Goal: Transaction & Acquisition: Purchase product/service

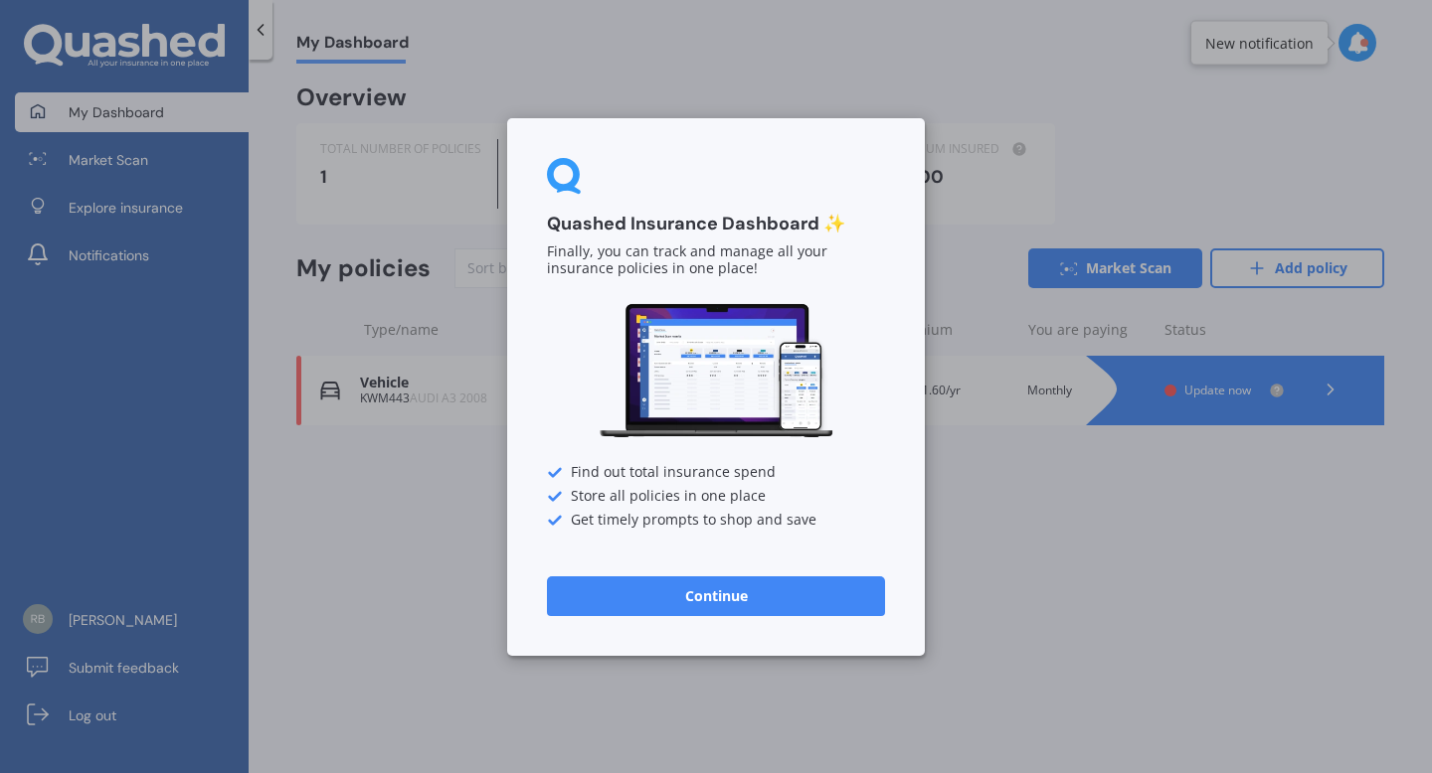
click at [726, 587] on button "Continue" at bounding box center [716, 596] width 338 height 40
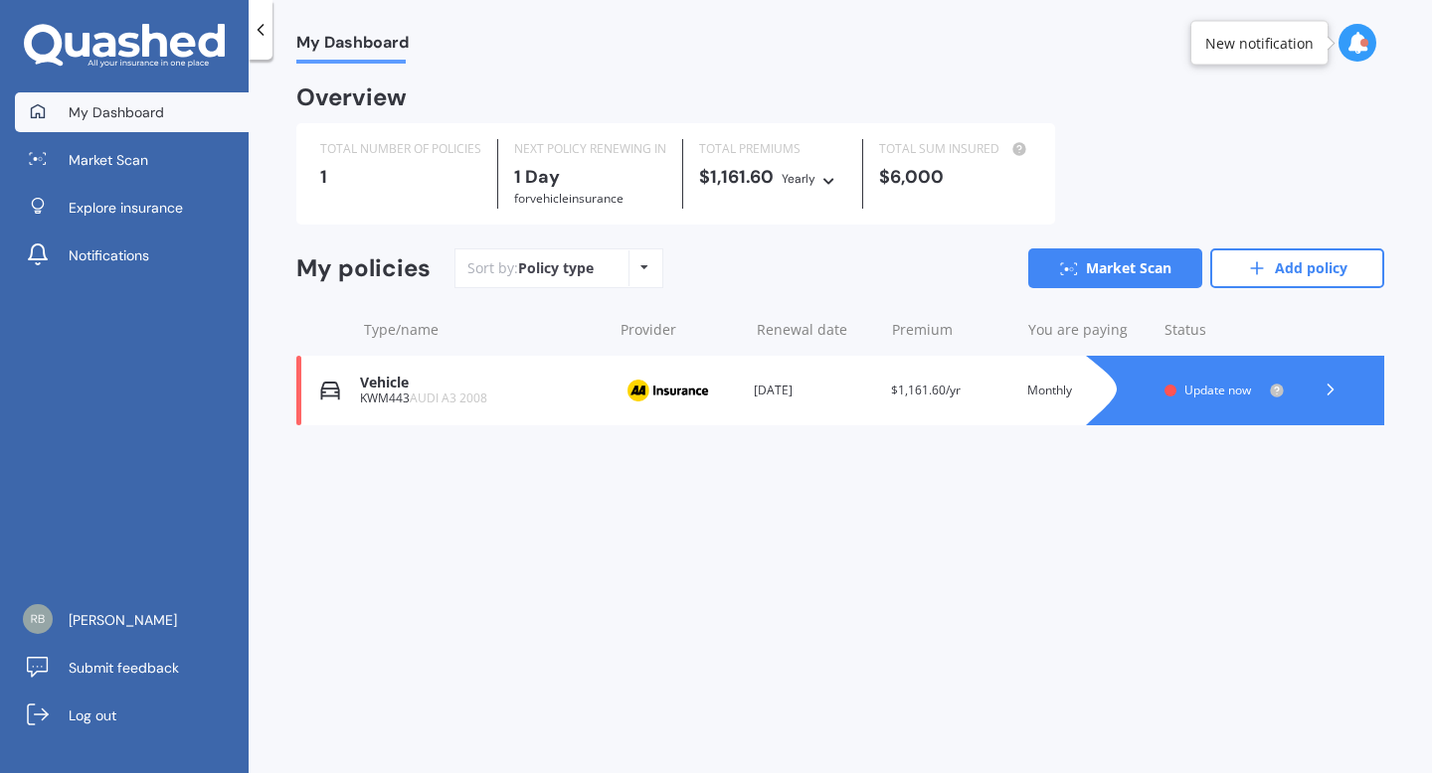
click at [1159, 393] on div at bounding box center [1254, 391] width 258 height 70
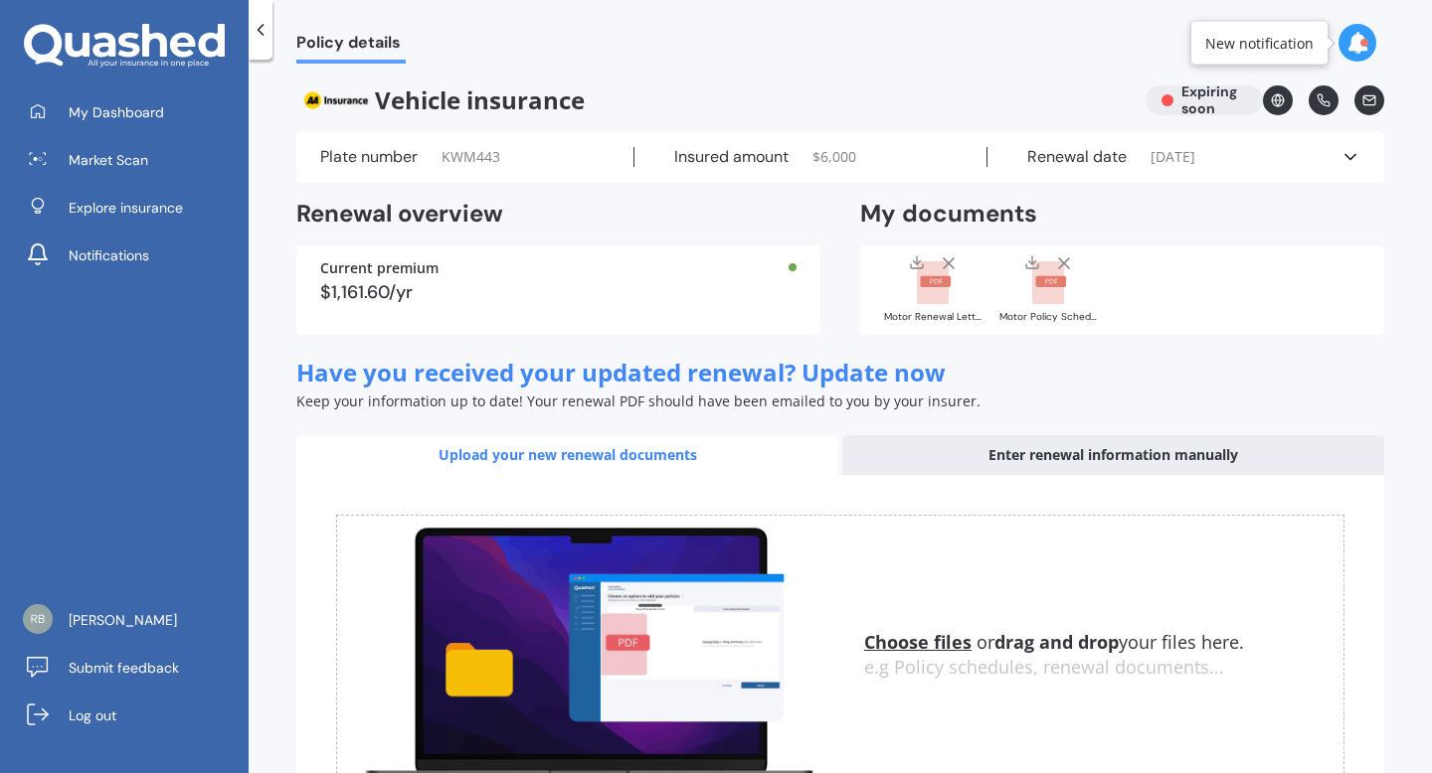
scroll to position [159, 0]
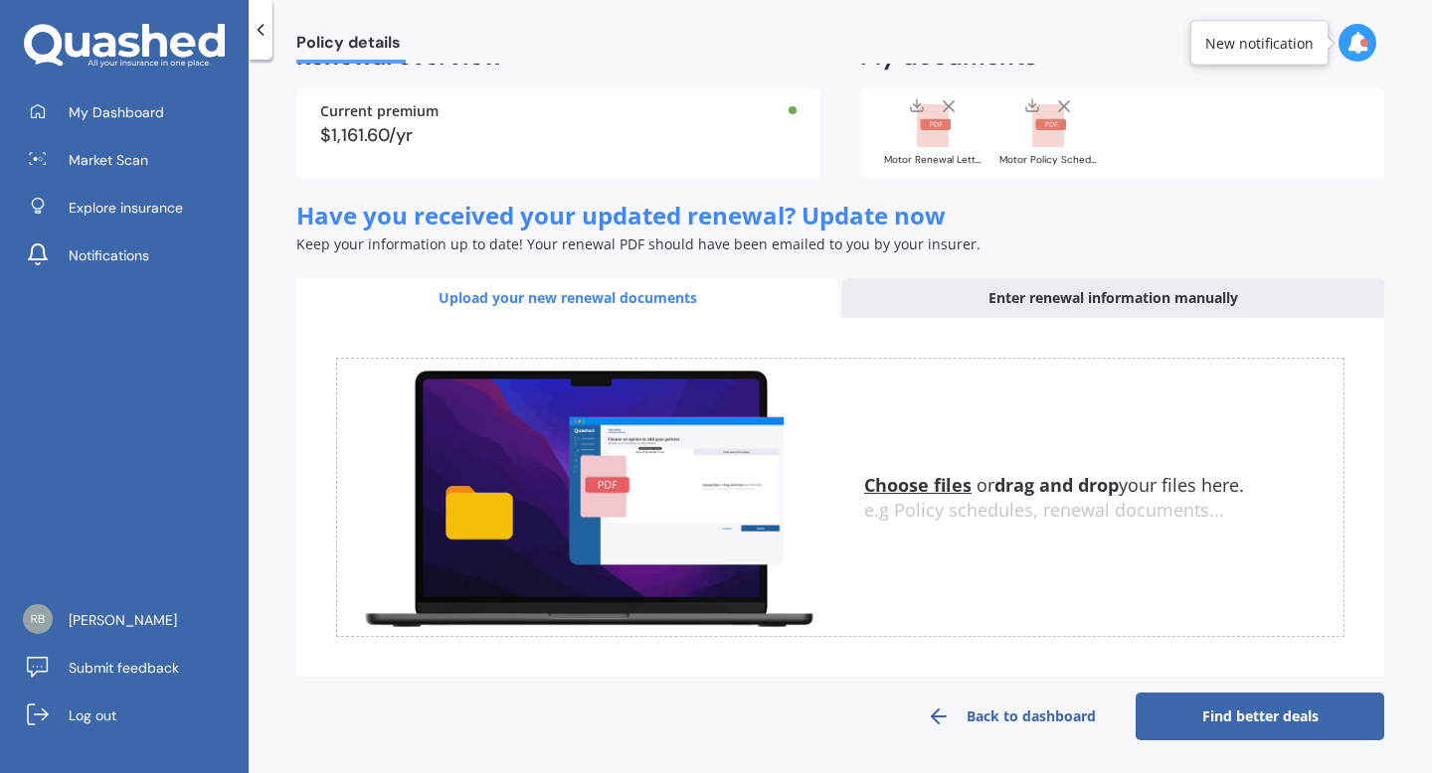
click at [1154, 714] on link "Find better deals" at bounding box center [1259, 717] width 249 height 48
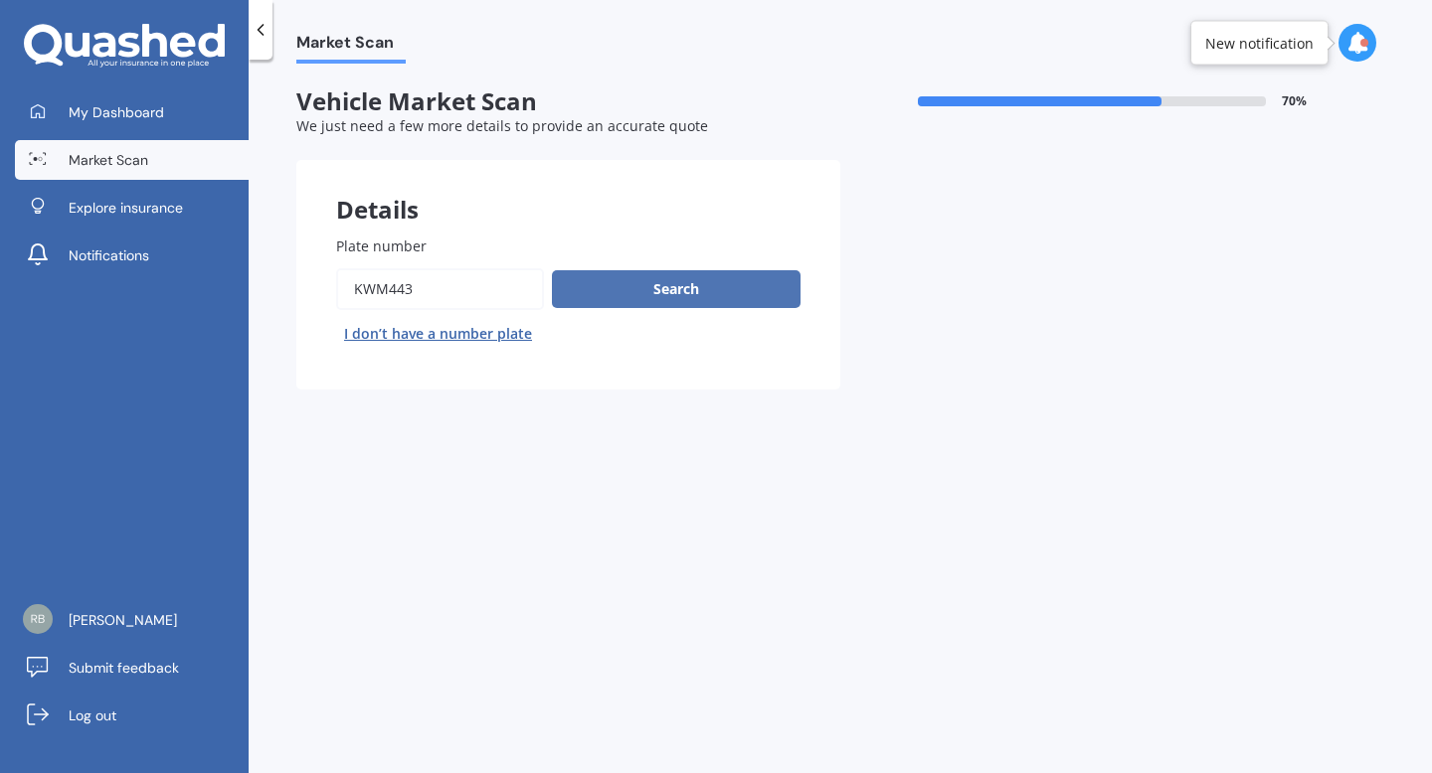
click at [677, 293] on button "Search" at bounding box center [676, 289] width 249 height 38
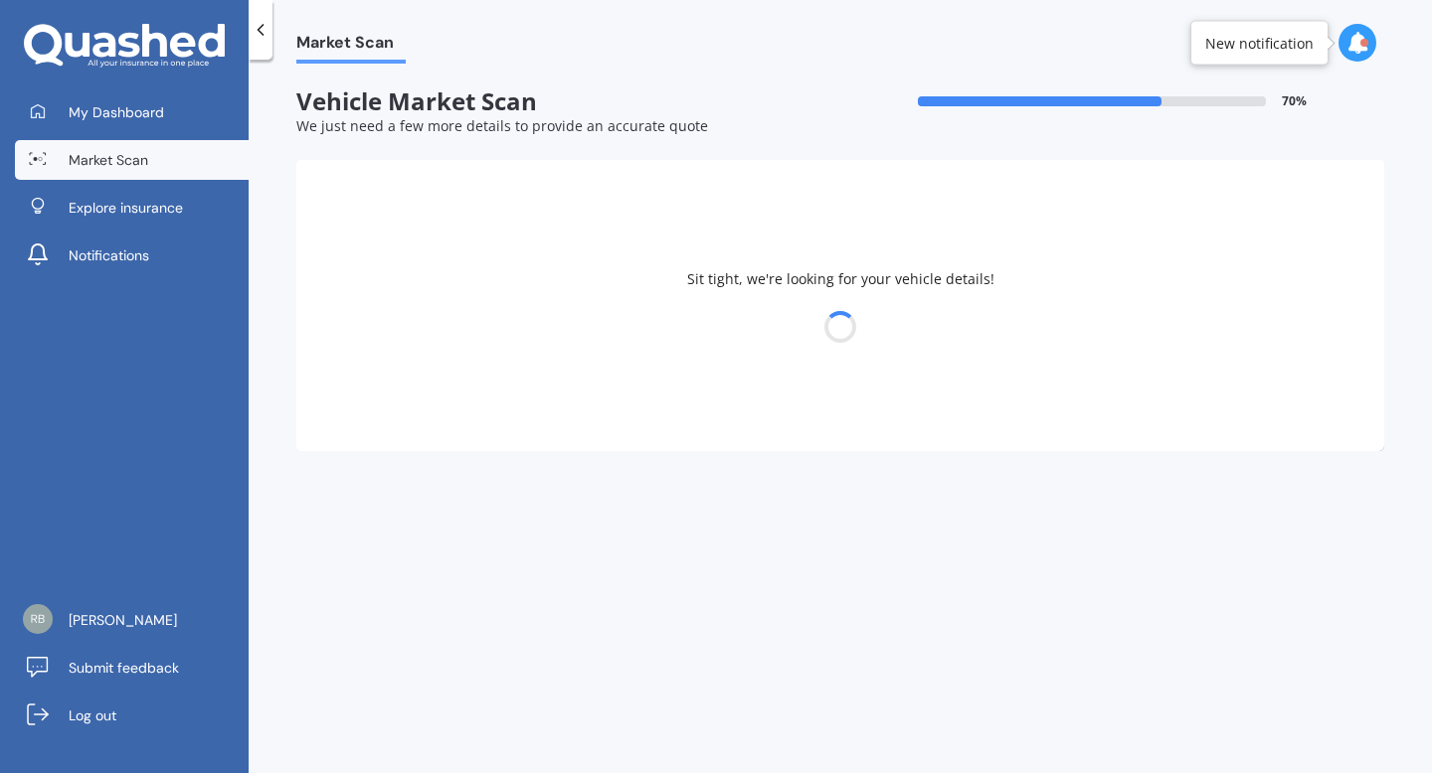
select select "AUDI"
select select "A3"
select select "21"
select select "01"
select select "1993"
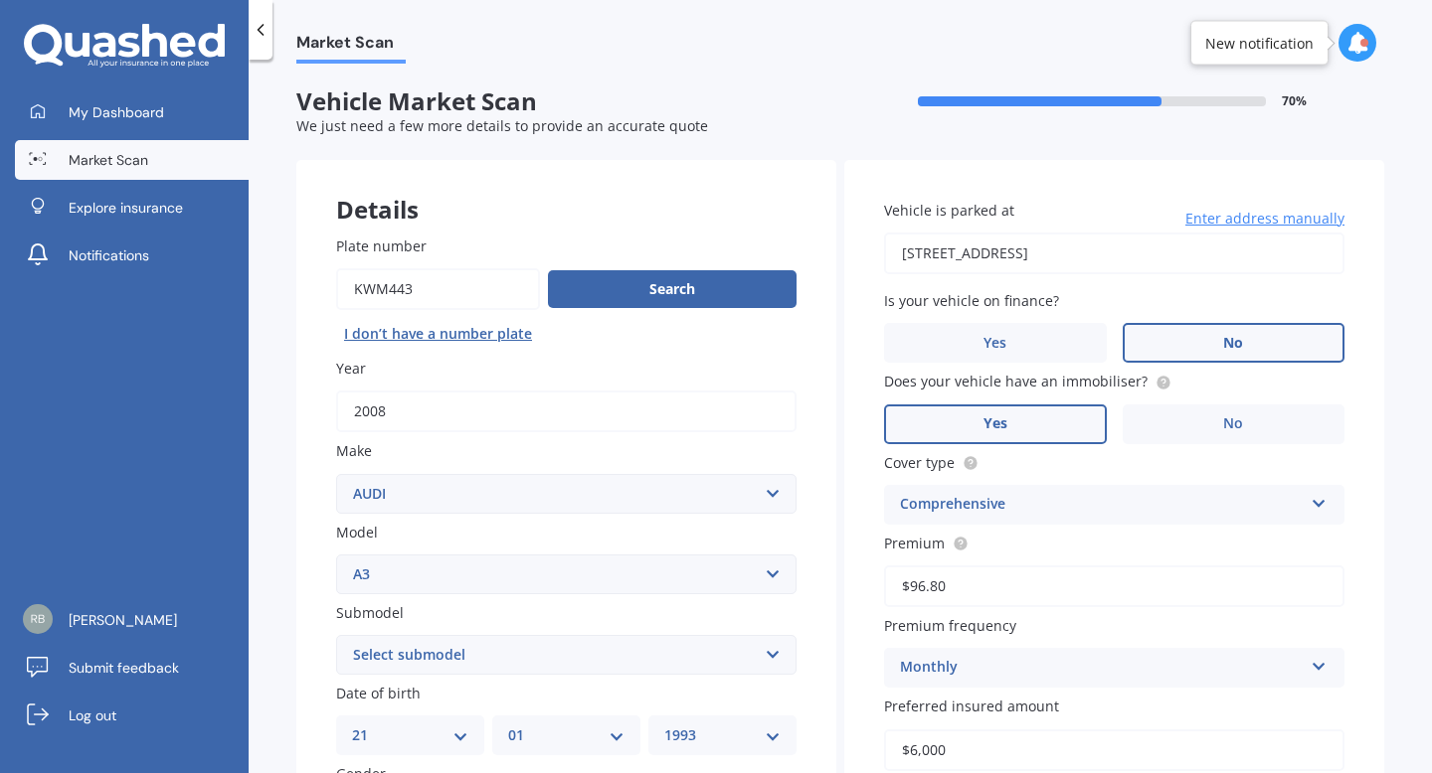
click at [1133, 328] on label "No" at bounding box center [1233, 343] width 223 height 40
click at [0, 0] on input "No" at bounding box center [0, 0] width 0 height 0
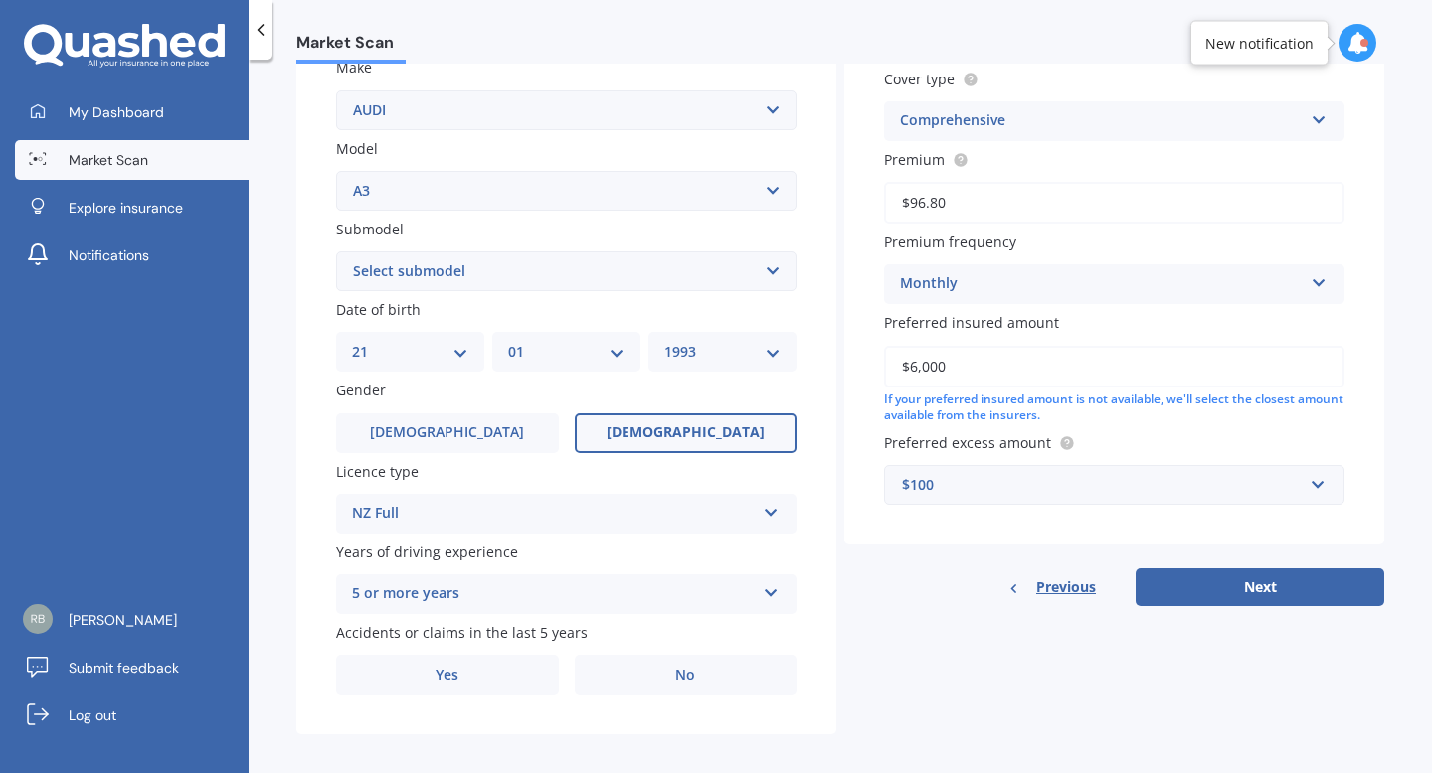
scroll to position [402, 0]
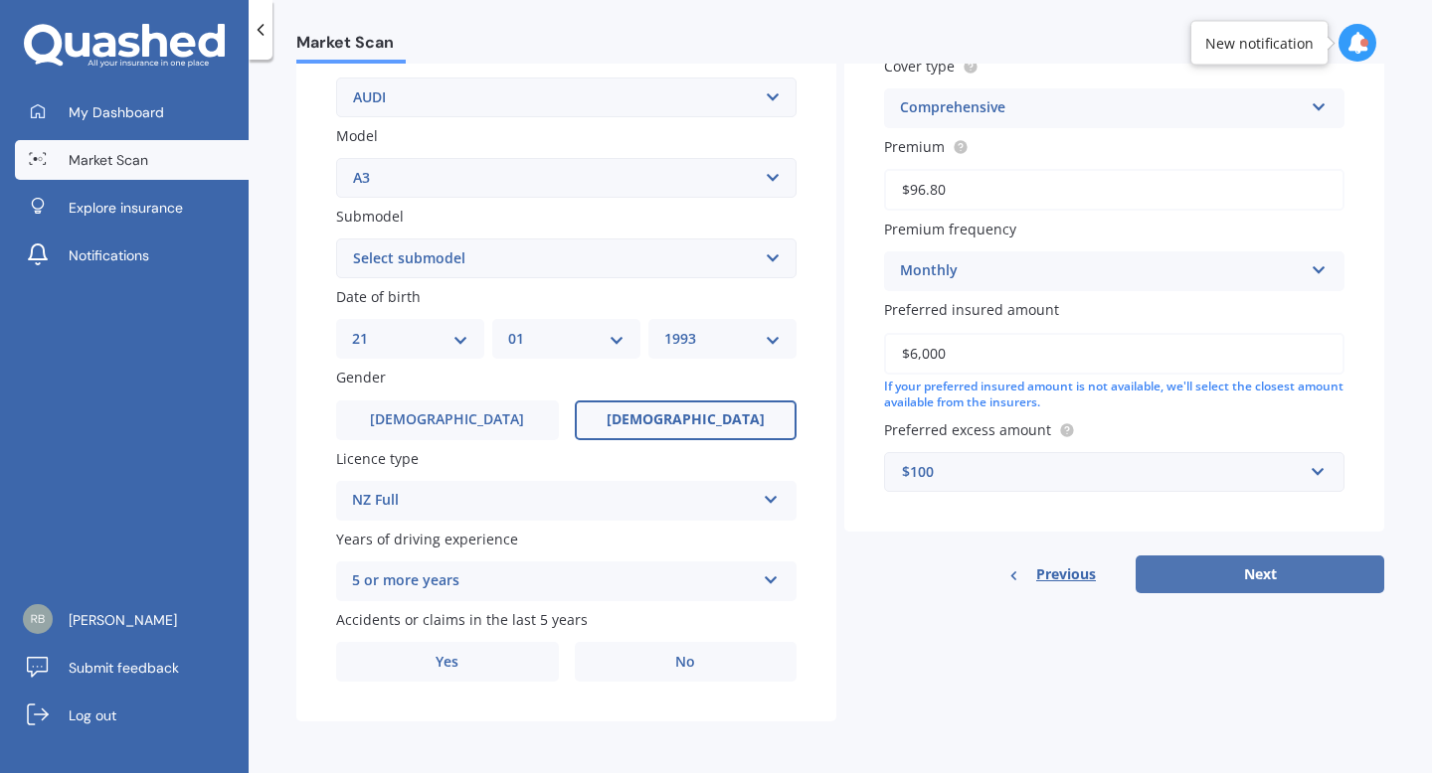
click at [1144, 568] on button "Next" at bounding box center [1259, 575] width 249 height 38
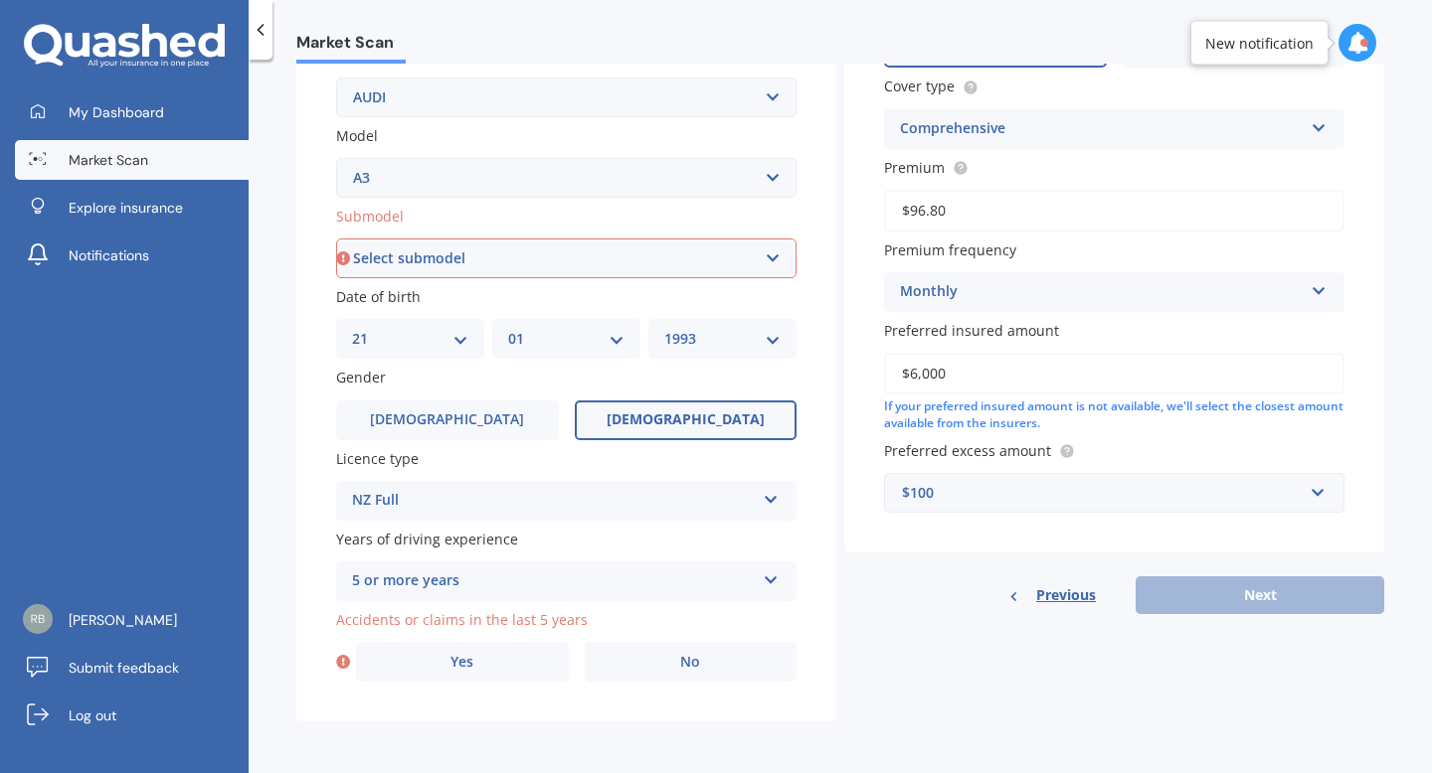
click at [742, 267] on select "Select submodel (All other) 1.4 TFSI 1.6 1.8 Non Turbo 1.8 Turbo 2.0 FSI 2.0 TD…" at bounding box center [566, 259] width 460 height 40
select select "1.8 TURBO"
click at [652, 665] on label "No" at bounding box center [691, 662] width 213 height 40
click at [0, 0] on input "No" at bounding box center [0, 0] width 0 height 0
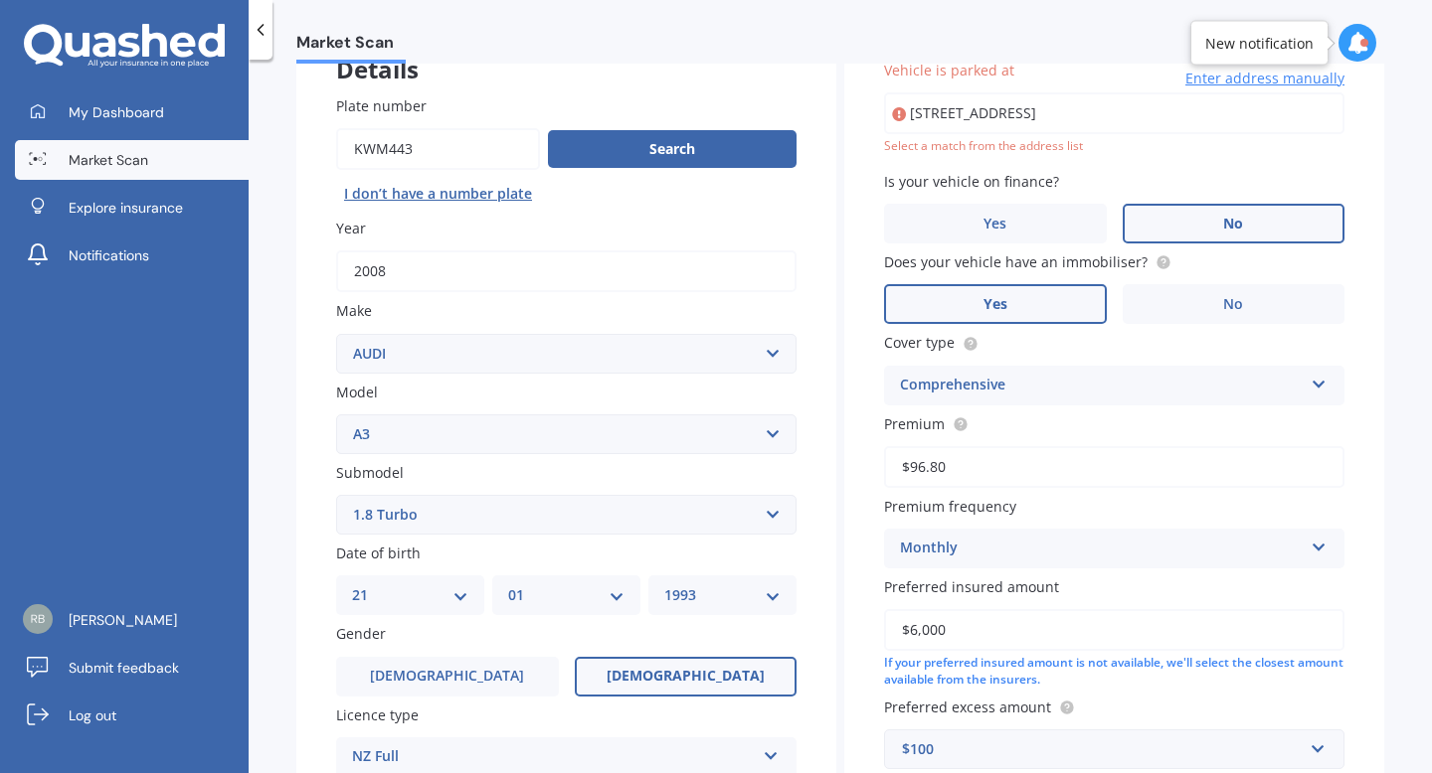
scroll to position [136, 0]
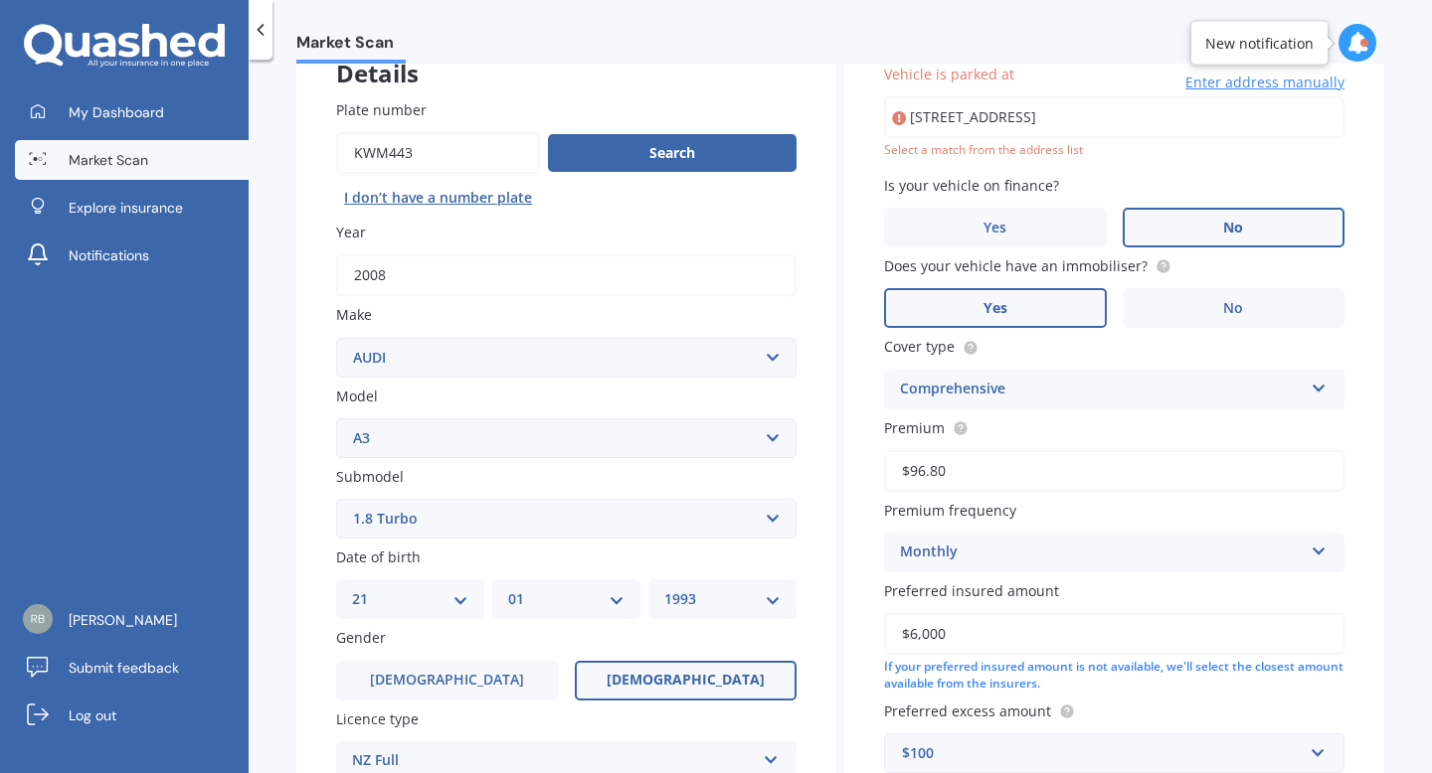
type input "[STREET_ADDRESS]"
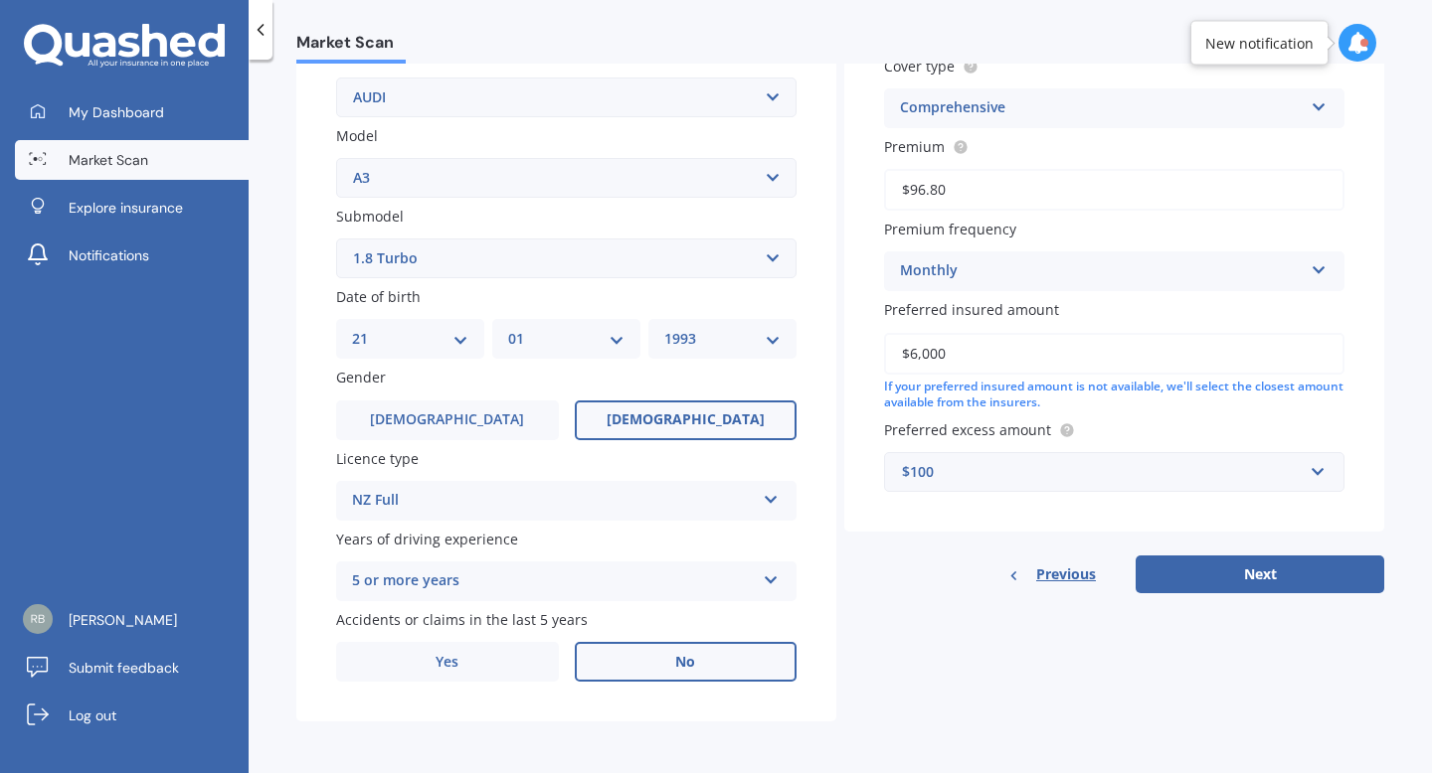
scroll to position [402, 0]
click at [1186, 570] on button "Next" at bounding box center [1259, 575] width 249 height 38
select select "21"
select select "01"
select select "1993"
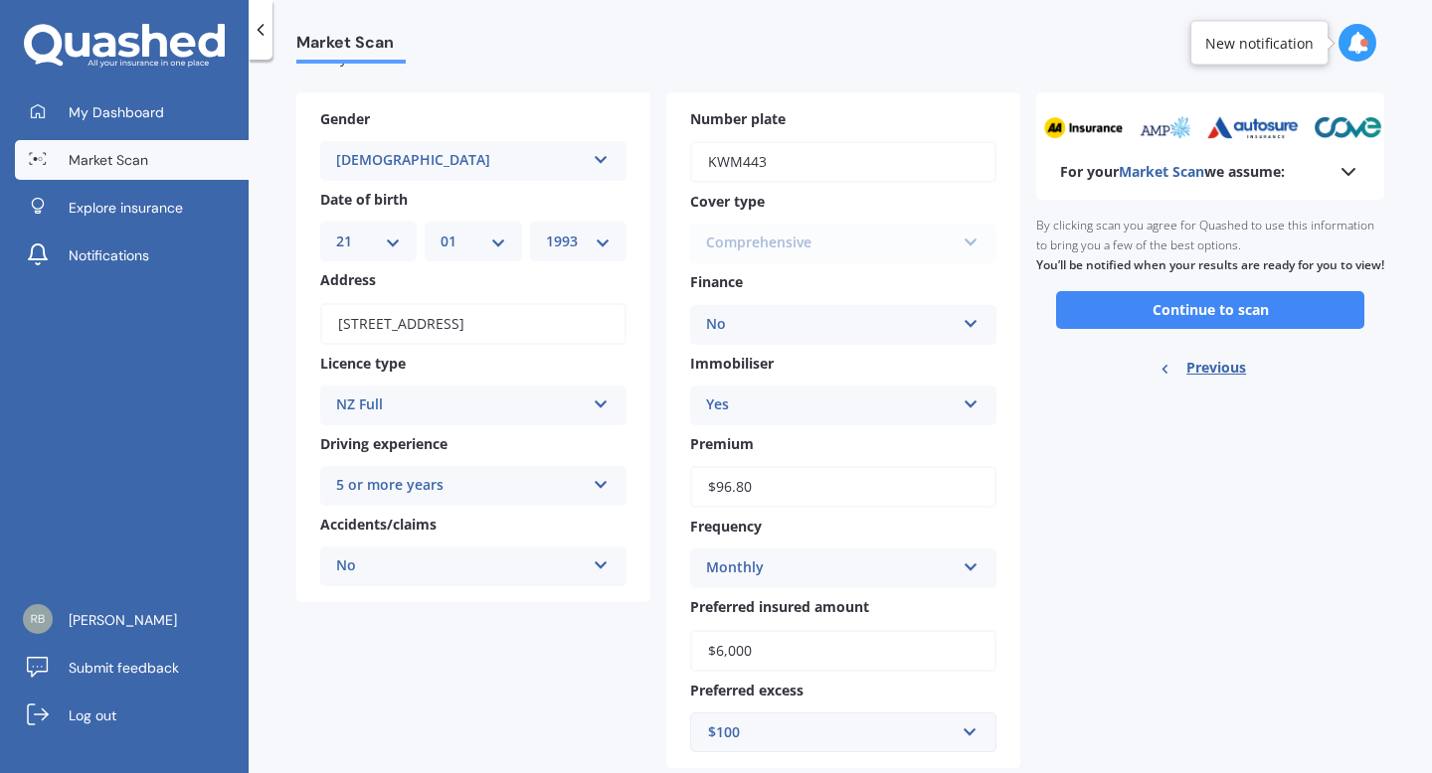
scroll to position [0, 0]
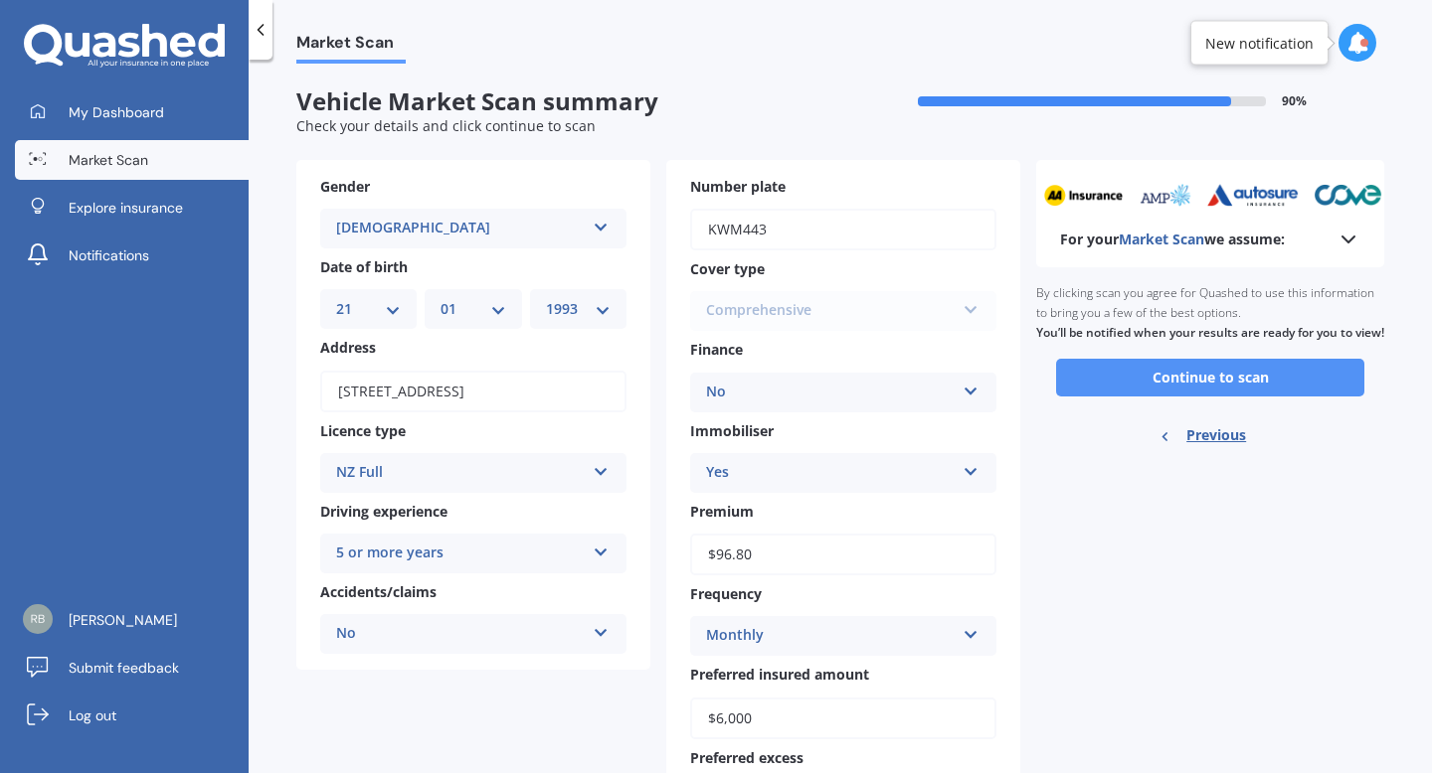
click at [1113, 394] on button "Continue to scan" at bounding box center [1210, 378] width 308 height 38
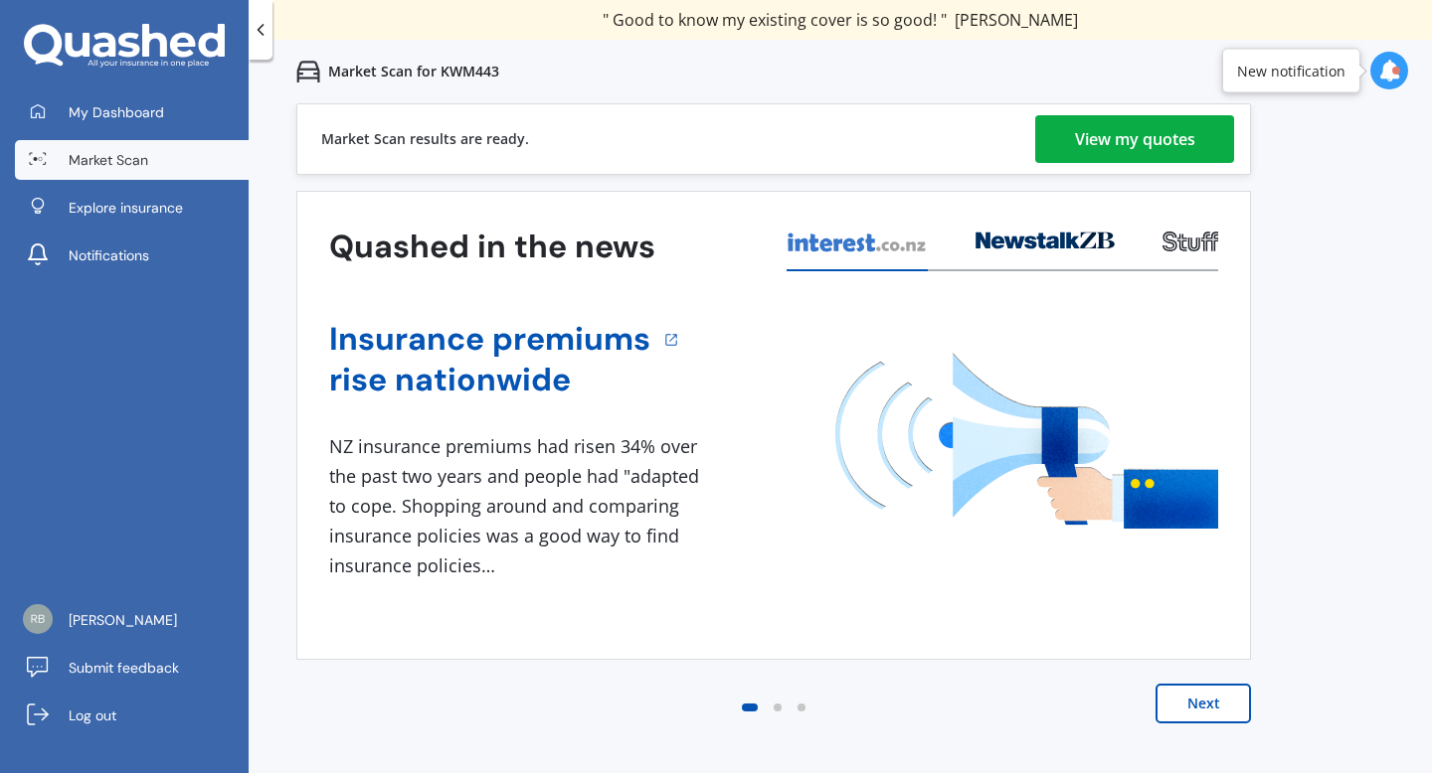
click at [1129, 117] on div "View my quotes" at bounding box center [1135, 139] width 120 height 48
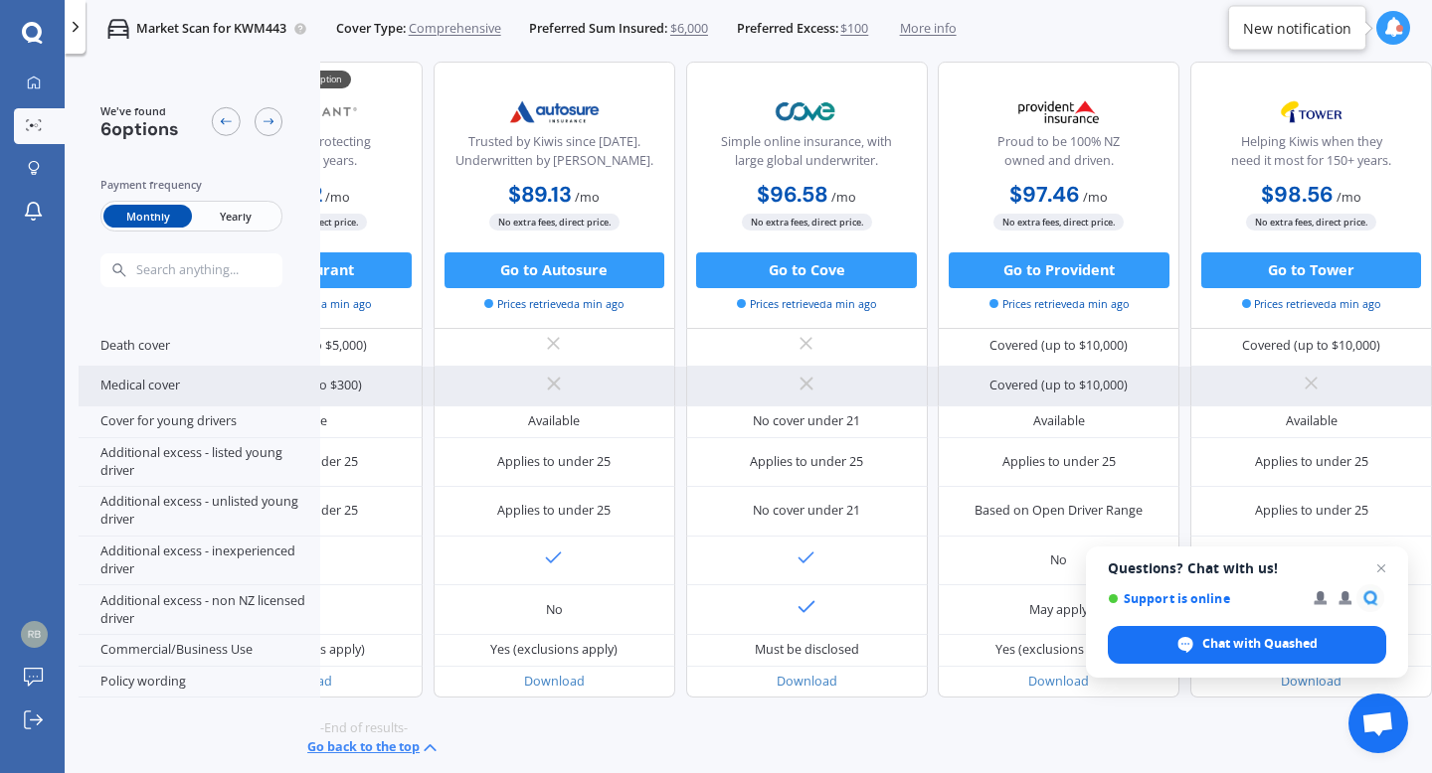
scroll to position [906, 0]
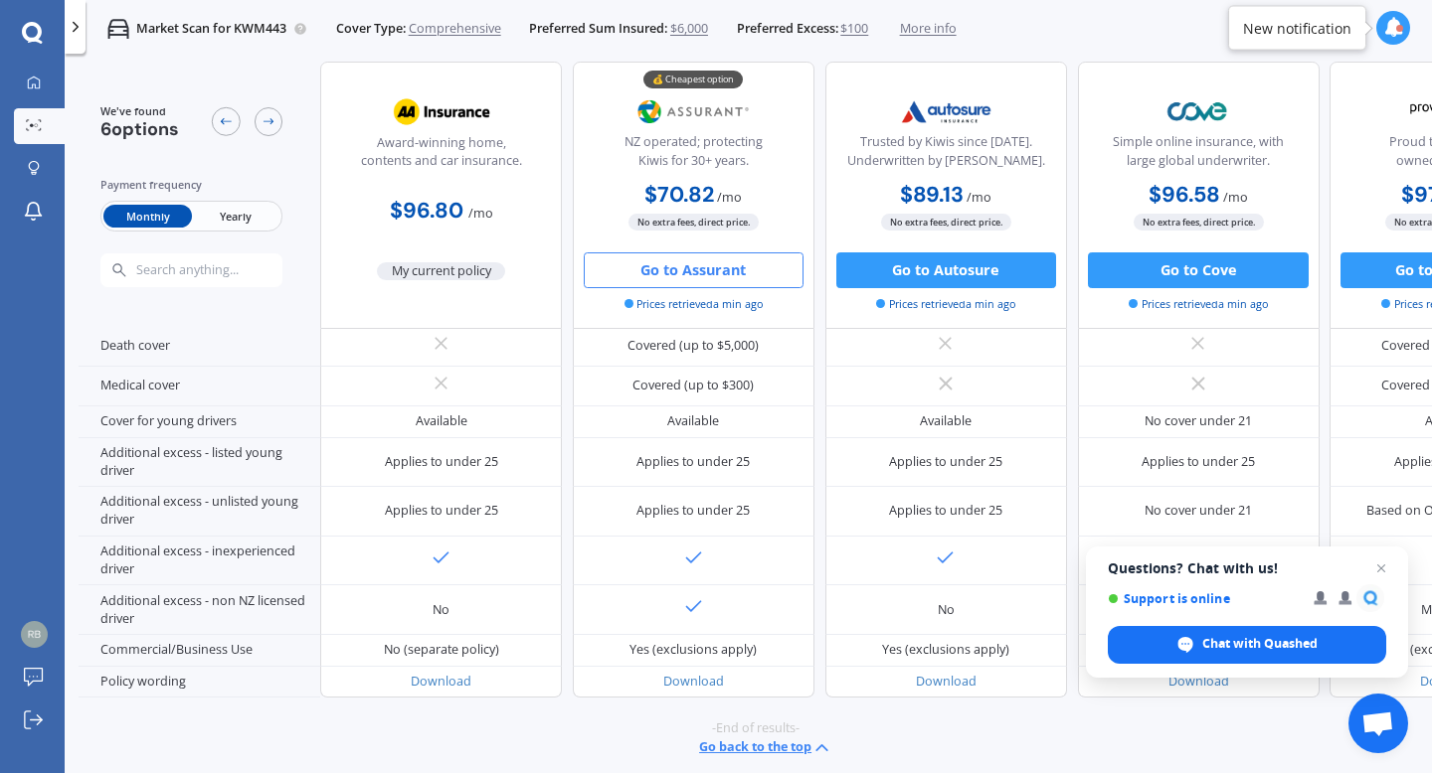
click at [702, 269] on button "Go to Assurant" at bounding box center [694, 271] width 220 height 36
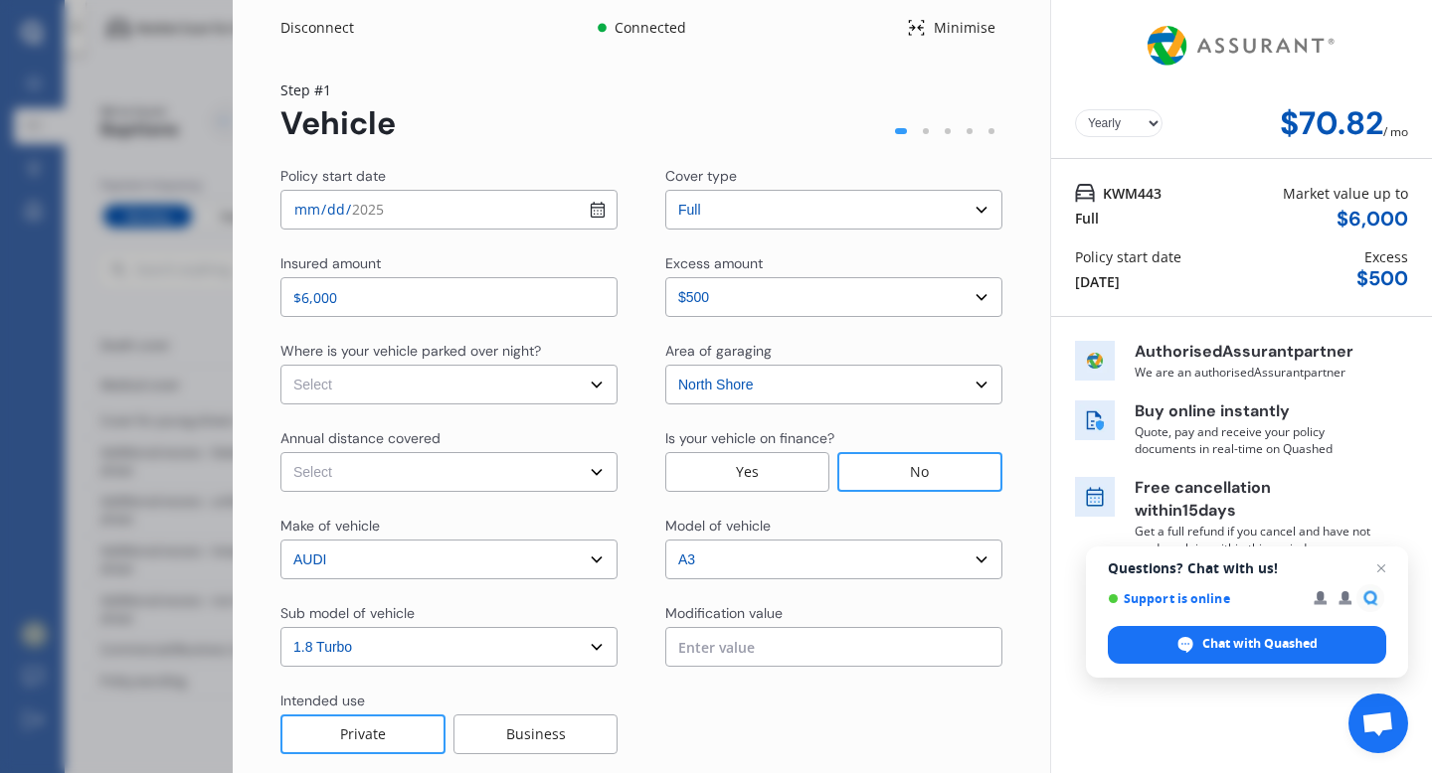
select select "Monthly"
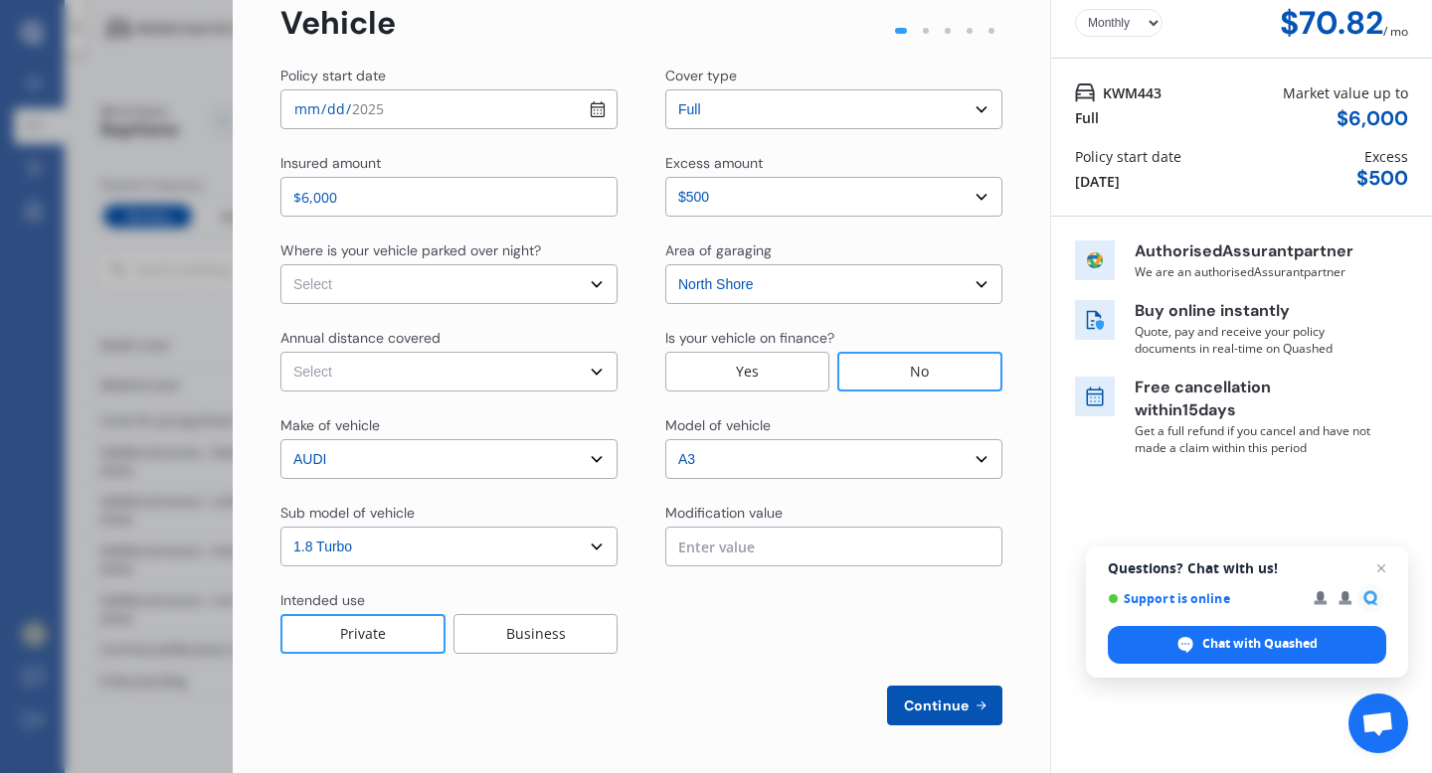
scroll to position [0, 0]
